Goal: Task Accomplishment & Management: Manage account settings

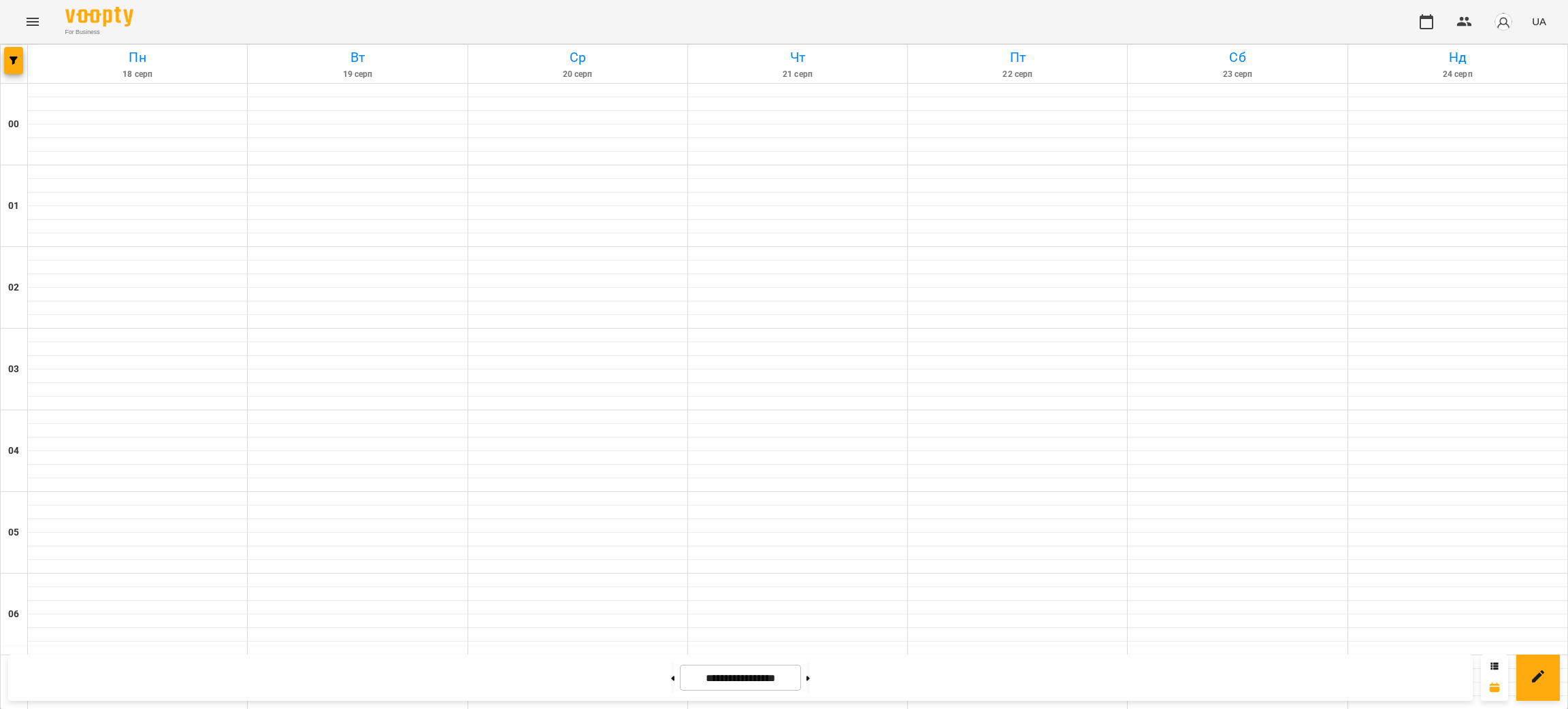
scroll to position [1312, 0]
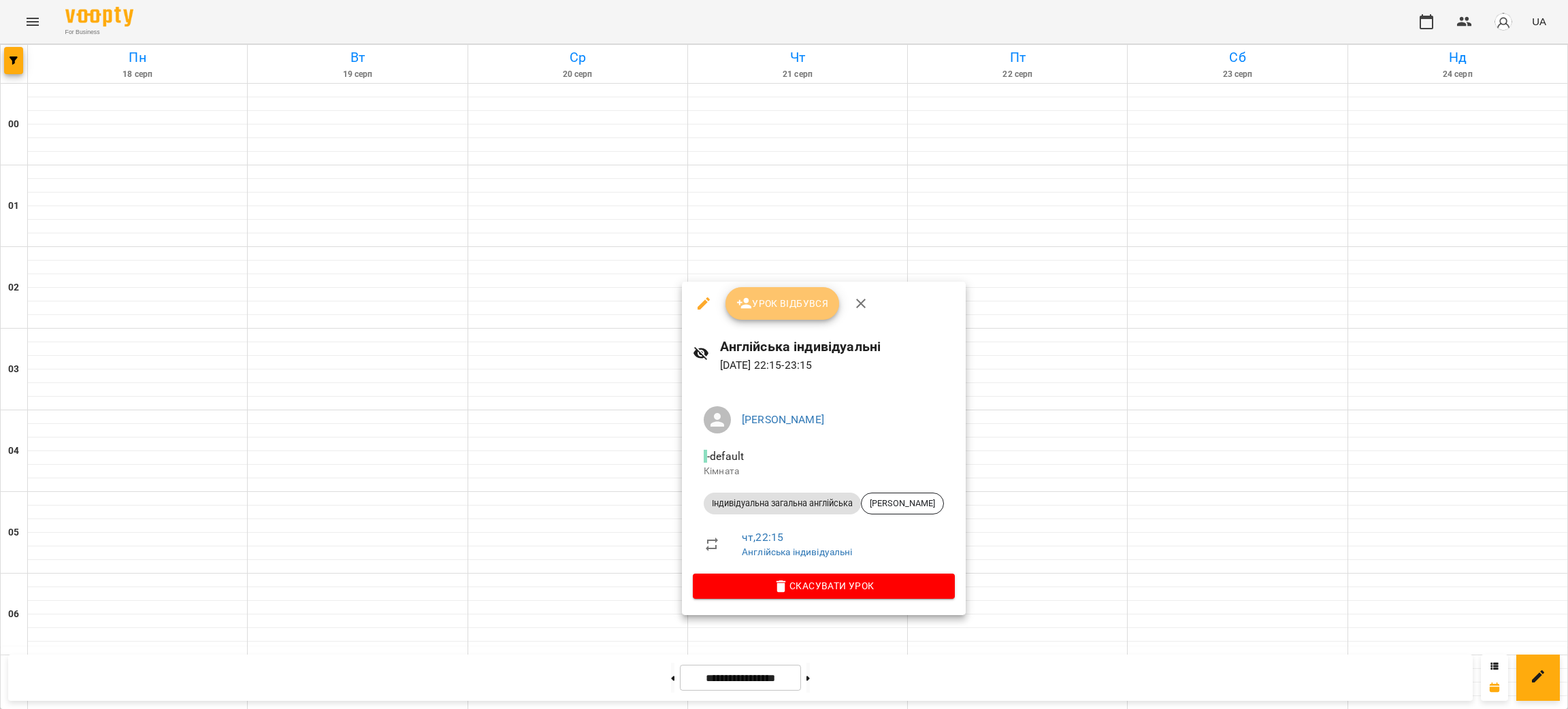
click at [780, 302] on span "Урок відбувся" at bounding box center [782, 303] width 93 height 16
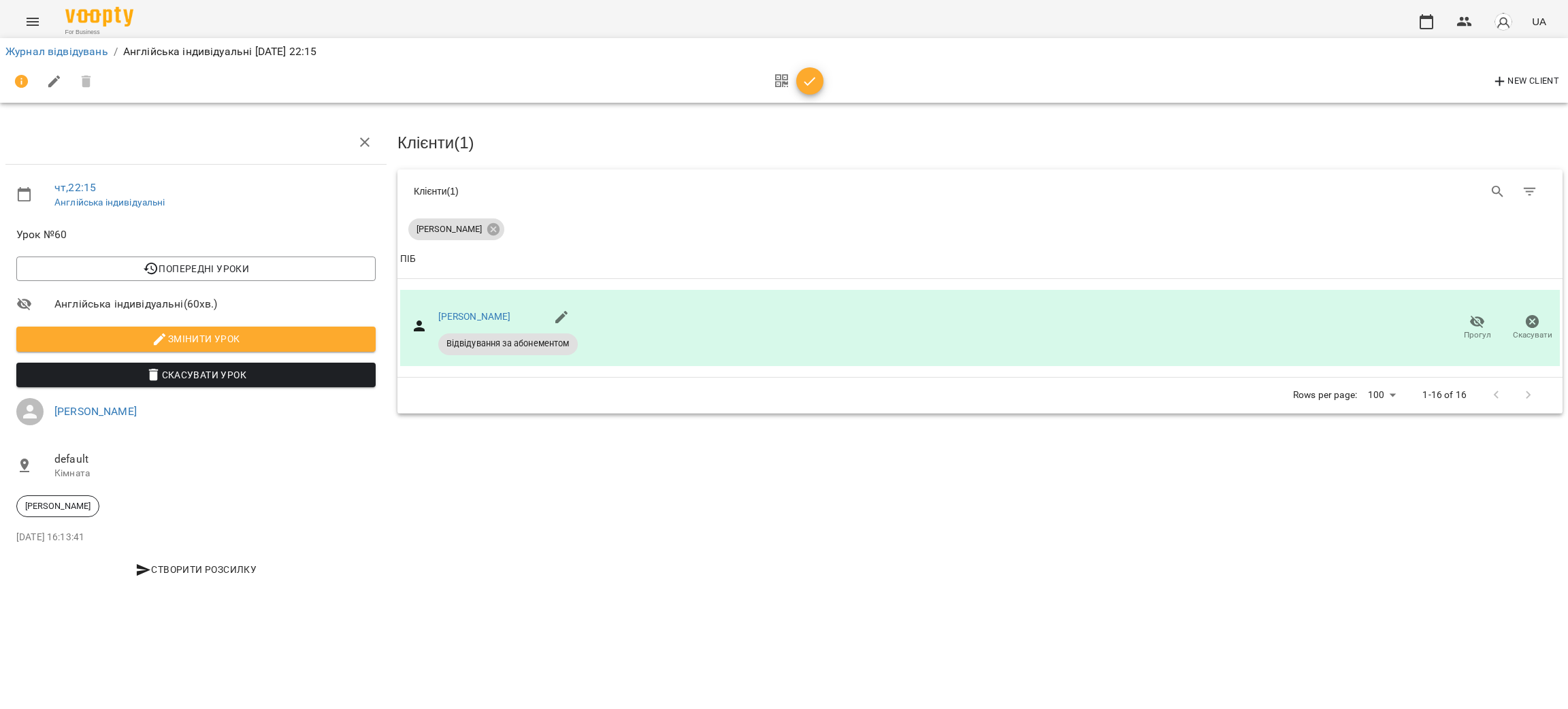
click at [816, 91] on button "button" at bounding box center [810, 81] width 27 height 27
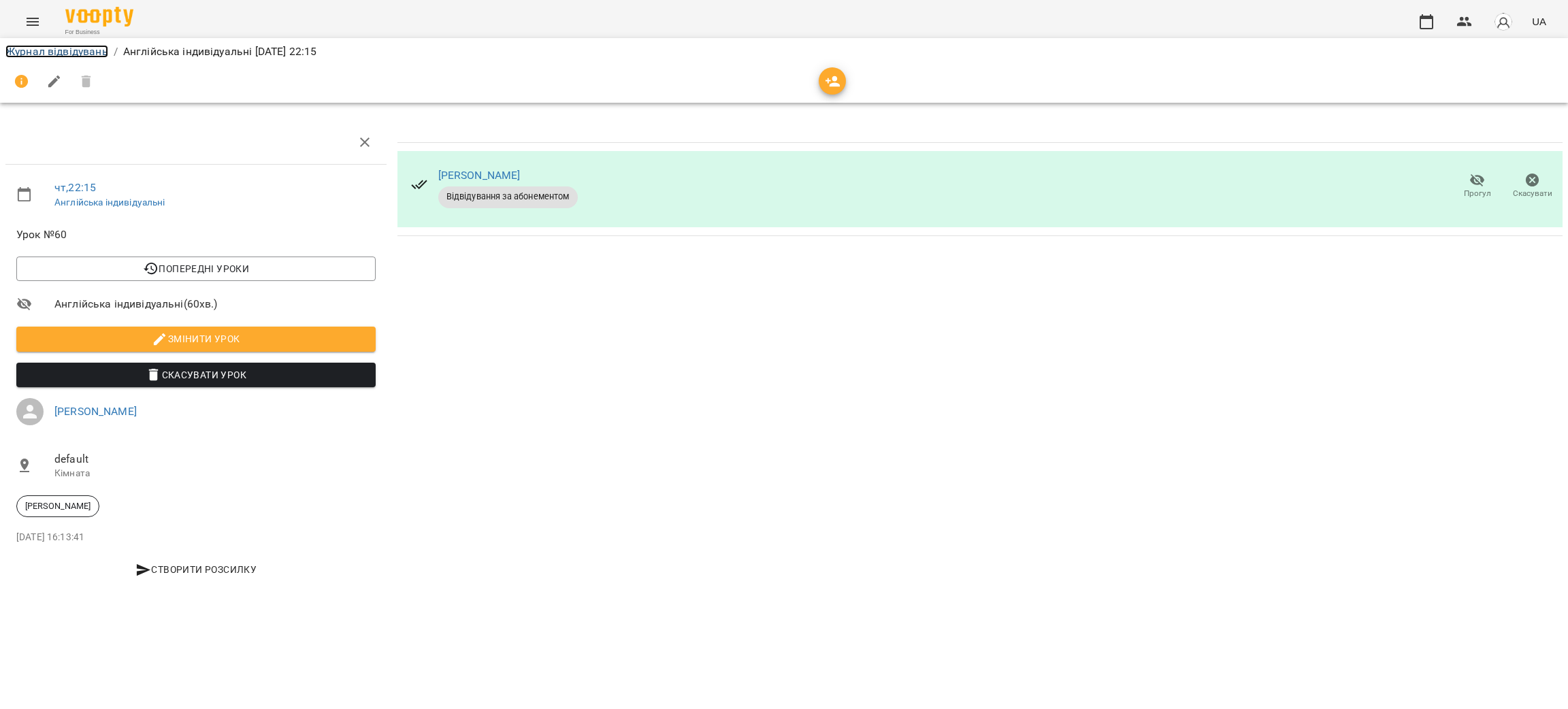
click at [97, 49] on link "Журнал відвідувань" at bounding box center [56, 51] width 103 height 13
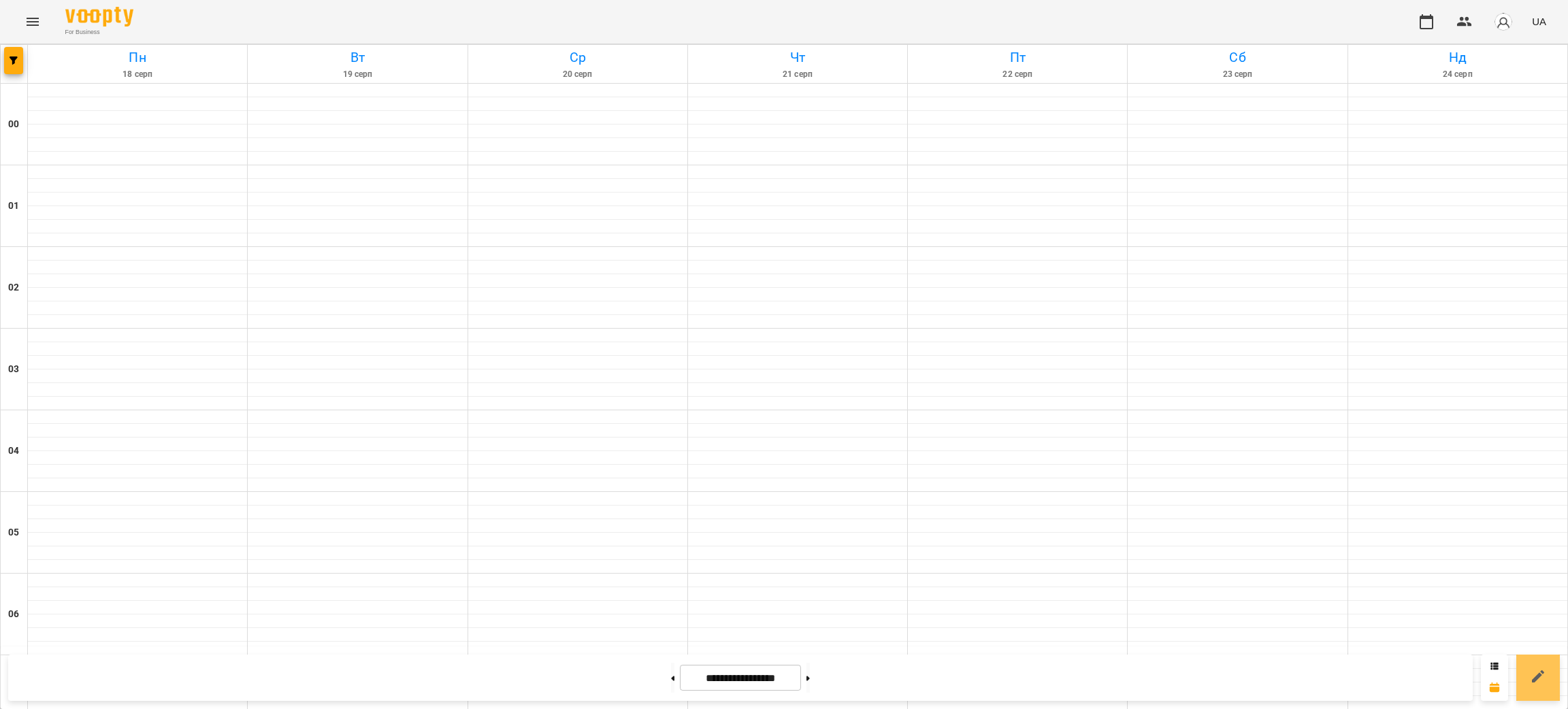
scroll to position [1312, 0]
click at [1491, 666] on icon at bounding box center [1495, 666] width 9 height 9
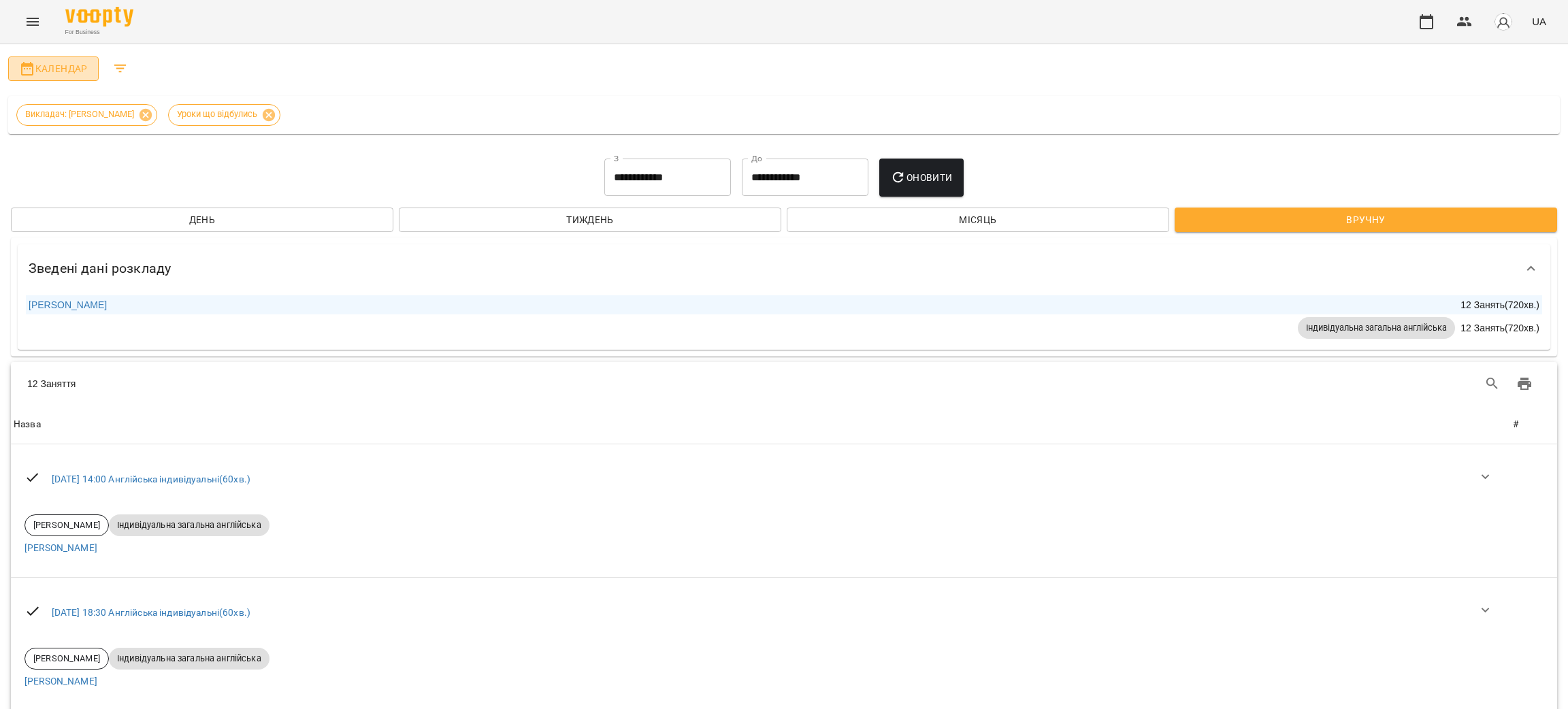
click at [77, 76] on span "Календар" at bounding box center [53, 68] width 69 height 16
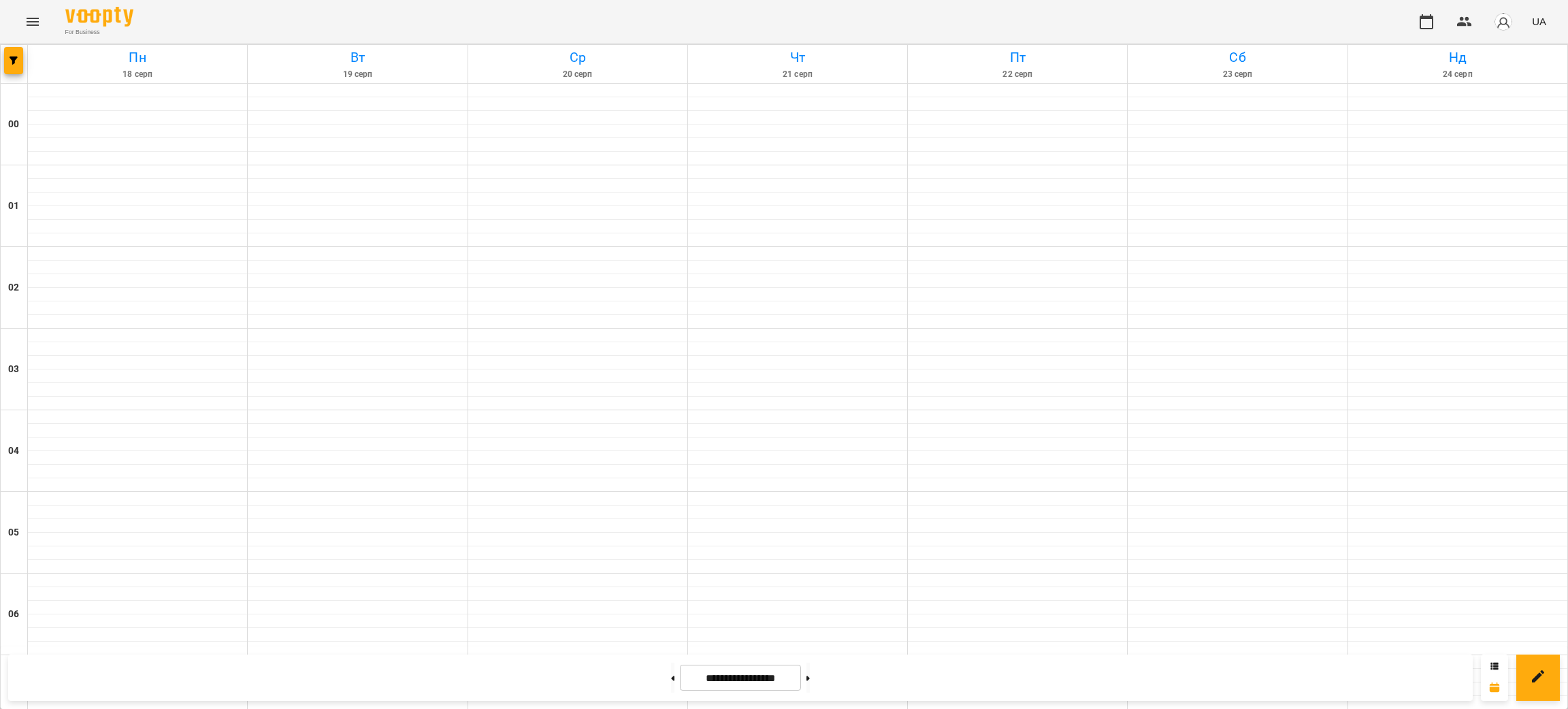
scroll to position [904, 0]
click at [1490, 666] on icon at bounding box center [1495, 666] width 9 height 9
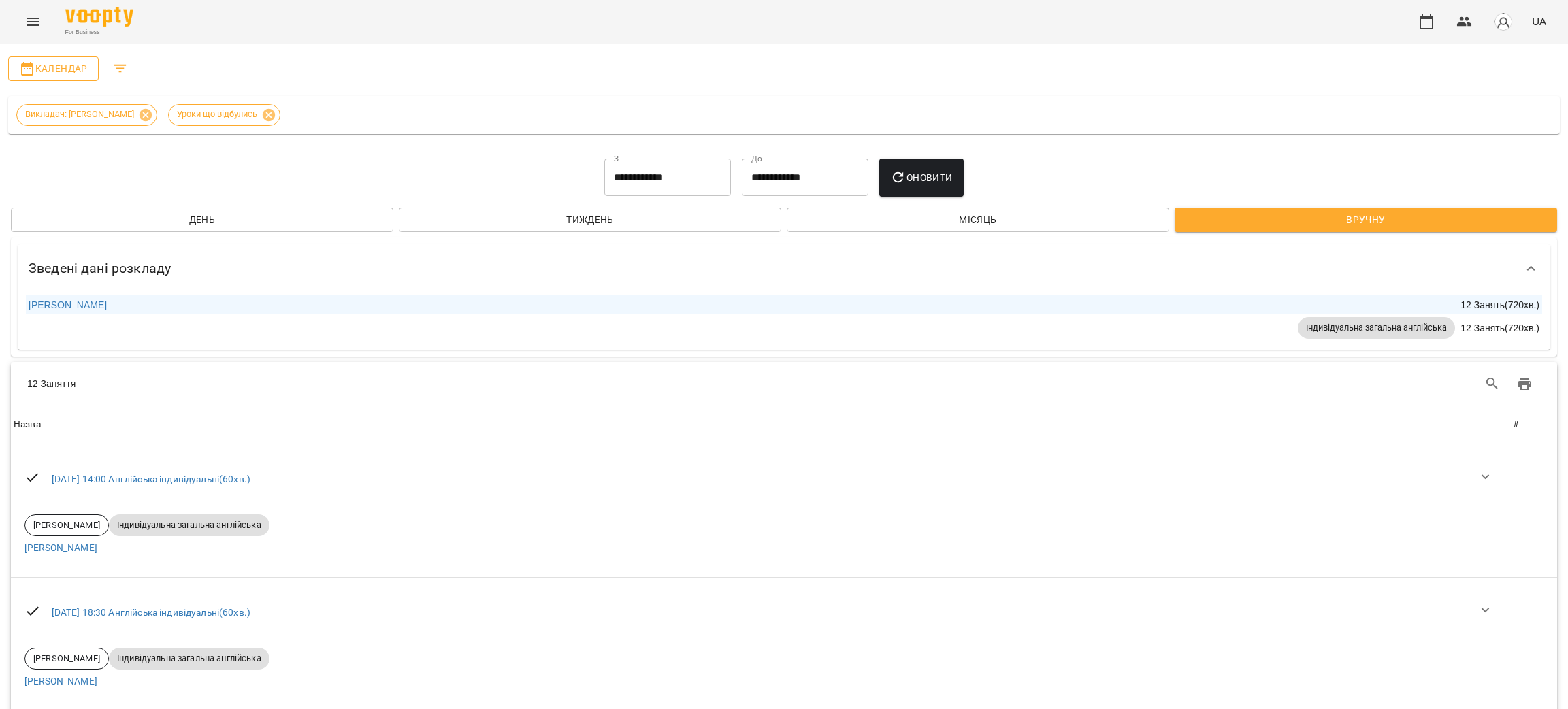
click at [54, 72] on span "Календар" at bounding box center [53, 68] width 69 height 16
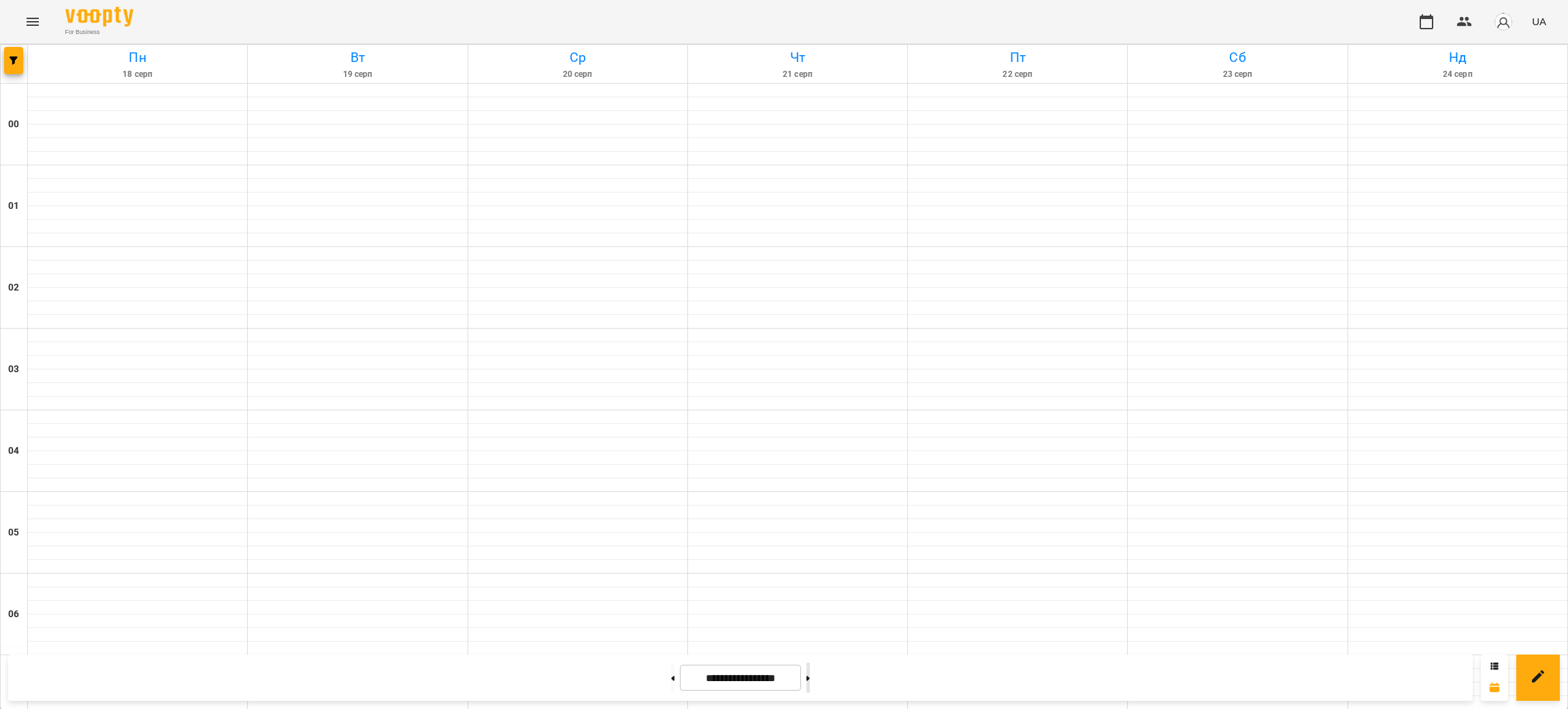
scroll to position [102, 0]
click at [810, 688] on button at bounding box center [808, 677] width 3 height 30
type input "**********"
